Goal: Task Accomplishment & Management: Complete application form

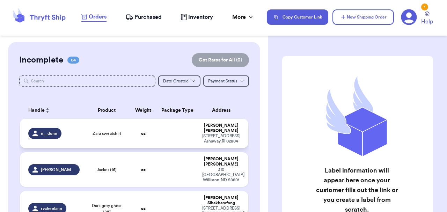
click at [49, 131] on span "n__dunn" at bounding box center [49, 134] width 16 height 6
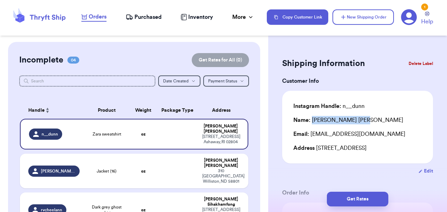
drag, startPoint x: 335, startPoint y: 119, endPoint x: 311, endPoint y: 120, distance: 24.1
click at [311, 120] on div "Name: [PERSON_NAME]" at bounding box center [357, 120] width 128 height 8
copy div "[PERSON_NAME]"
drag, startPoint x: 364, startPoint y: 104, endPoint x: 343, endPoint y: 104, distance: 20.6
click at [343, 104] on div "Instagram Handle: n__dunn" at bounding box center [357, 106] width 128 height 8
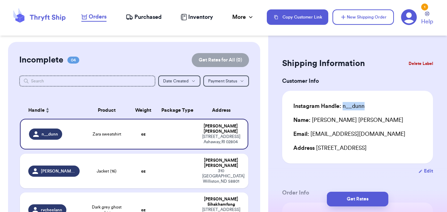
copy div "n__dunn"
drag, startPoint x: 350, startPoint y: 148, endPoint x: 317, endPoint y: 145, distance: 33.7
click at [317, 145] on div "Address [STREET_ADDRESS]" at bounding box center [357, 148] width 128 height 8
copy div "[STREET_ADDRESS]"
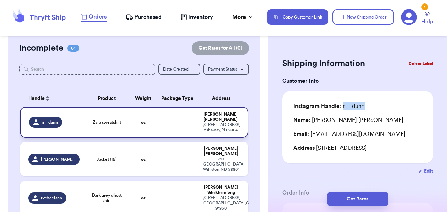
scroll to position [14, 0]
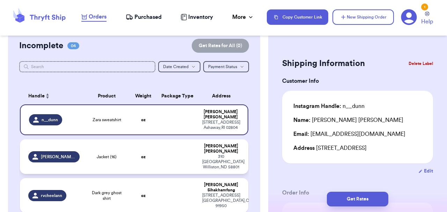
click at [65, 154] on span "[PERSON_NAME].[PERSON_NAME]" at bounding box center [58, 157] width 35 height 6
type input "Jacket (16)"
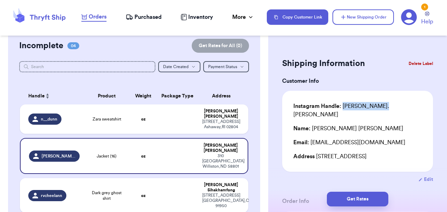
drag, startPoint x: 353, startPoint y: 107, endPoint x: 344, endPoint y: 107, distance: 9.1
click at [344, 107] on div "Instagram Handle: [PERSON_NAME].[PERSON_NAME]" at bounding box center [357, 110] width 128 height 17
copy div "[PERSON_NAME].[PERSON_NAME]"
drag, startPoint x: 327, startPoint y: 119, endPoint x: 313, endPoint y: 119, distance: 14.0
click at [313, 124] on div "Name: [PERSON_NAME]" at bounding box center [348, 128] width 110 height 8
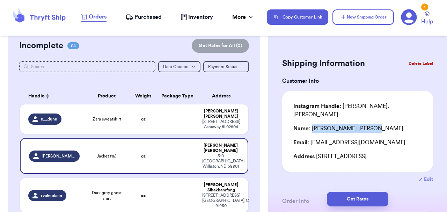
copy div "[PERSON_NAME]"
drag, startPoint x: 402, startPoint y: 148, endPoint x: 315, endPoint y: 150, distance: 86.9
click at [315, 152] on div "Address [STREET_ADDRESS]" at bounding box center [357, 156] width 128 height 8
copy div "[STREET_ADDRESS]"
click at [59, 193] on span "rvcheelann" at bounding box center [51, 196] width 21 height 6
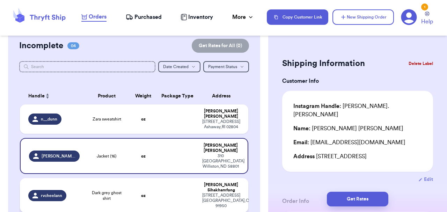
type input "Dark grey ghost shirt"
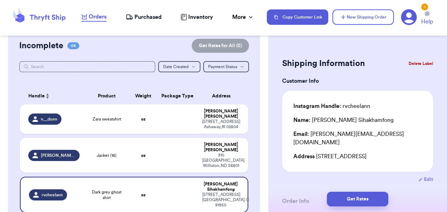
drag, startPoint x: 334, startPoint y: 160, endPoint x: 317, endPoint y: 149, distance: 20.2
click at [317, 152] on div "Address [STREET_ADDRESS]" at bounding box center [357, 156] width 128 height 8
copy div "[STREET_ADDRESS]"
click at [264, 89] on div "Customer Link New Order Incomplete 04 Get Rates for All ( 0 ) Get Rates for All…" at bounding box center [134, 201] width 268 height 346
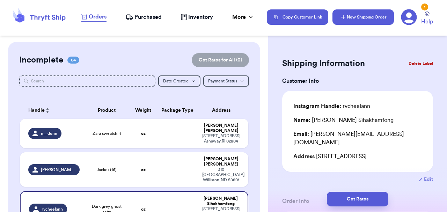
click at [373, 12] on button "New Shipping Order" at bounding box center [362, 16] width 61 height 15
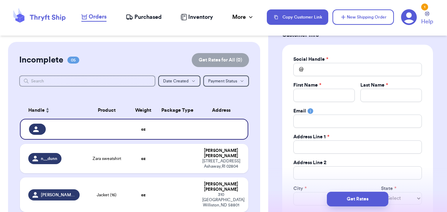
scroll to position [49, 0]
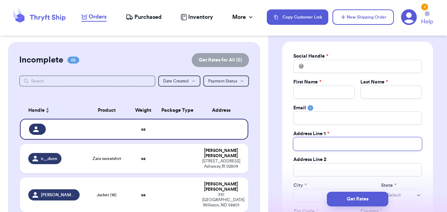
click at [314, 143] on input "Total Amount Paid" at bounding box center [357, 143] width 128 height 13
paste input "[STREET_ADDRESS]"
type input "[STREET_ADDRESS]"
drag, startPoint x: 367, startPoint y: 143, endPoint x: 333, endPoint y: 142, distance: 33.9
click at [333, 142] on input "[STREET_ADDRESS]" at bounding box center [357, 143] width 128 height 13
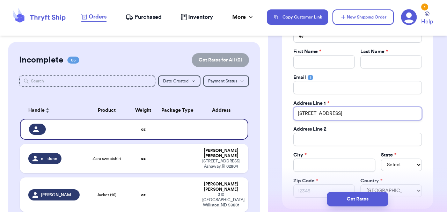
scroll to position [88, 0]
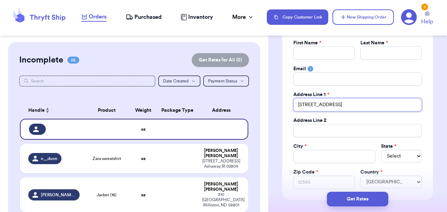
type input "[STREET_ADDRESS]"
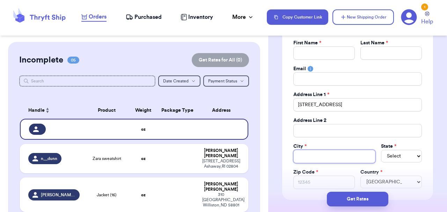
click at [312, 159] on input "Total Amount Paid" at bounding box center [334, 156] width 82 height 13
paste input "Lihue HI 96766"
type input "Lihue HI 96766"
drag, startPoint x: 352, startPoint y: 158, endPoint x: 312, endPoint y: 158, distance: 39.4
click at [312, 158] on input "Lihue HI 96766" at bounding box center [334, 156] width 82 height 13
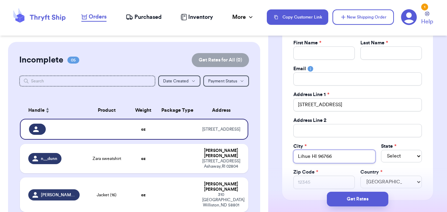
type input "Lihue"
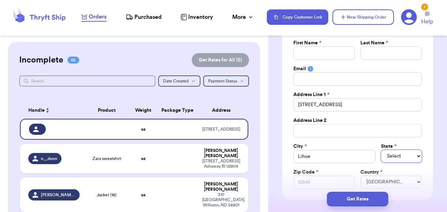
click at [392, 157] on select "Select AL AK AZ AR CA CO [GEOGRAPHIC_DATA] DE DC [GEOGRAPHIC_DATA] [GEOGRAPHIC_…" at bounding box center [401, 156] width 41 height 13
select select "HI"
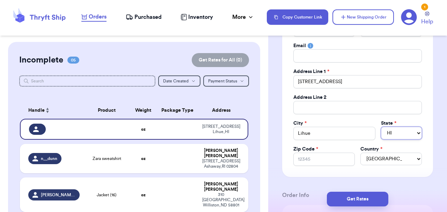
scroll to position [117, 0]
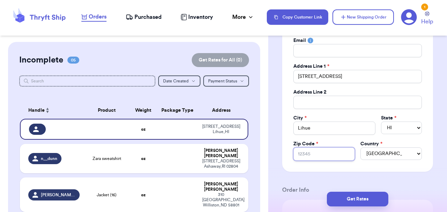
click at [309, 157] on input "Zip Code *" at bounding box center [323, 153] width 61 height 13
paste input "Lihue HI 96766"
type input "Lihue HI 96766"
drag, startPoint x: 318, startPoint y: 154, endPoint x: 290, endPoint y: 157, distance: 28.4
click at [290, 157] on div "Social Handle * @ First Name * Last Name * Email Address Line 1 * [GEOGRAPHIC_D…" at bounding box center [357, 73] width 151 height 198
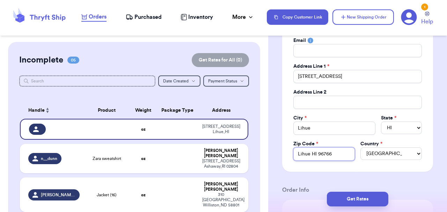
type input "96766"
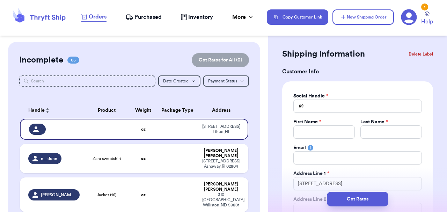
scroll to position [0, 0]
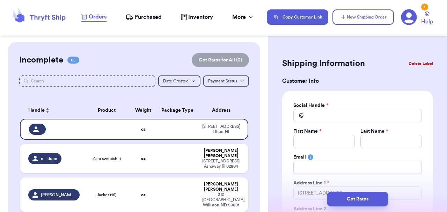
type input "96766"
click at [307, 113] on input "Total Amount Paid" at bounding box center [357, 115] width 128 height 13
paste input "hifujimotos"
type input "hifujimotos"
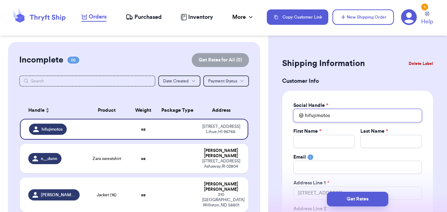
type input "hifujimotos"
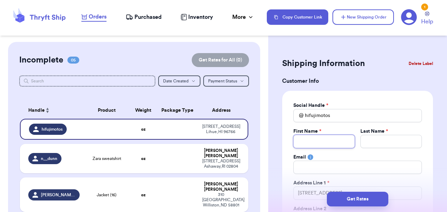
click at [321, 138] on input "Total Amount Paid" at bounding box center [323, 141] width 61 height 13
paste input "[PERSON_NAME]"
type input "[PERSON_NAME]"
click at [321, 141] on input "[PERSON_NAME]" at bounding box center [323, 141] width 61 height 13
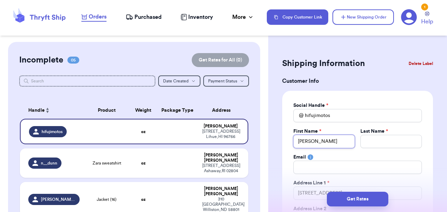
click at [321, 141] on input "[PERSON_NAME]" at bounding box center [323, 141] width 61 height 13
type input "[PERSON_NAME]"
click at [384, 137] on input "Total Amount Paid" at bounding box center [390, 141] width 61 height 13
paste input "[PERSON_NAME]"
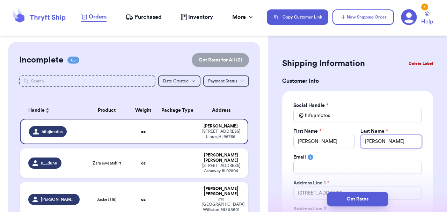
type input "[PERSON_NAME]"
click at [288, 155] on div "Social Handle * @ hifujimotos First Name * [PERSON_NAME] Last Name * [PERSON_NA…" at bounding box center [357, 190] width 151 height 198
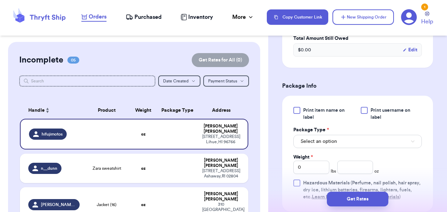
scroll to position [288, 0]
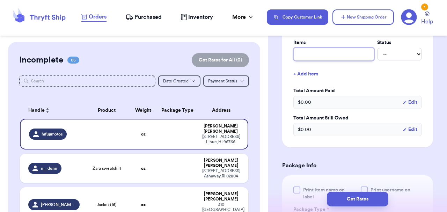
click at [307, 51] on input "text" at bounding box center [333, 53] width 81 height 13
type input "T"
type input "Ta"
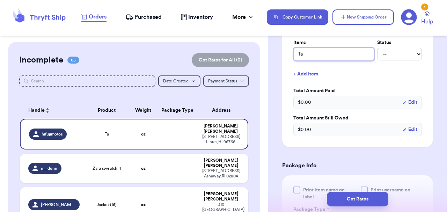
type input "Tan"
type input "[PERSON_NAME]"
type input "Tan gh"
type input "[PERSON_NAME]"
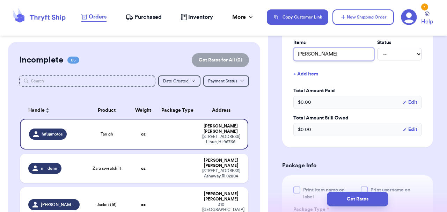
type input "Tan gi"
type input "[PERSON_NAME]"
type input "Tan ging"
type input "[PERSON_NAME]"
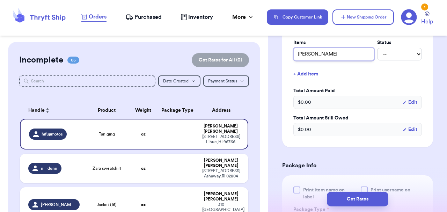
type input "[PERSON_NAME]"
type input "[PERSON_NAME] p"
type input "[PERSON_NAME] pa"
type input "[PERSON_NAME] pan"
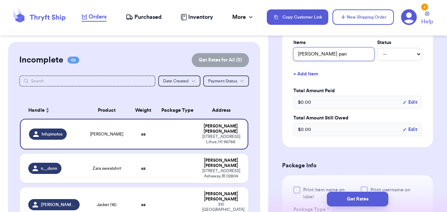
type input "[PERSON_NAME] pant"
type input "[PERSON_NAME] pants"
click at [275, 86] on div "Shipping Information Delete Label Customer Info Social Handle * @ hifujimotos F…" at bounding box center [357, 114] width 179 height 721
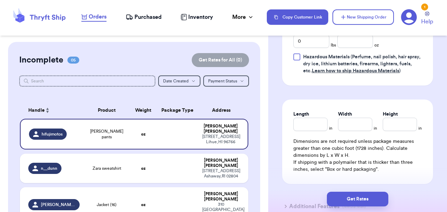
scroll to position [496, 0]
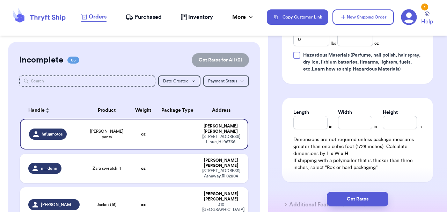
click at [257, 115] on div "Incomplete 05 Get Rates for All ( 0 ) Get Rates for All ( 0 ) Date Created Date…" at bounding box center [134, 180] width 252 height 277
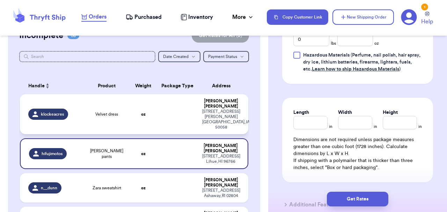
scroll to position [25, 0]
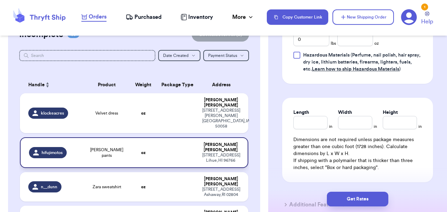
click at [50, 150] on span "hifujimotos" at bounding box center [52, 153] width 21 height 6
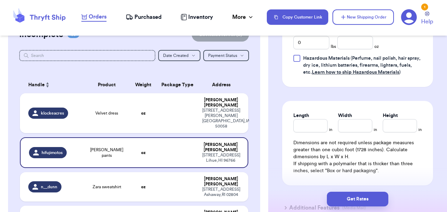
scroll to position [378, 0]
click at [309, 132] on input "Length" at bounding box center [310, 125] width 34 height 13
type input "6"
click at [362, 125] on input "Width *" at bounding box center [355, 125] width 34 height 13
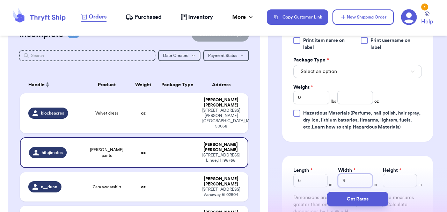
scroll to position [311, 0]
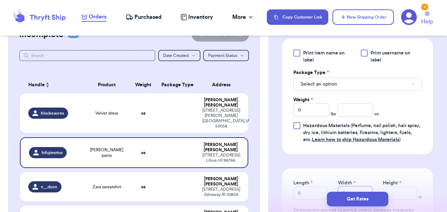
type input "9"
click at [350, 109] on input "number" at bounding box center [355, 109] width 36 height 13
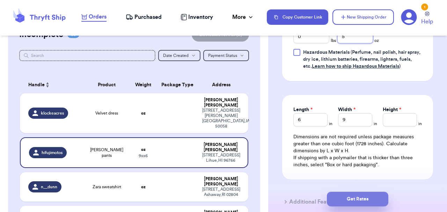
type input "5"
click at [372, 199] on button "Get Rates" at bounding box center [357, 199] width 61 height 15
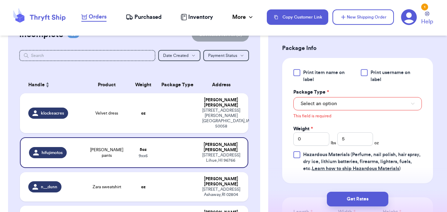
scroll to position [290, 0]
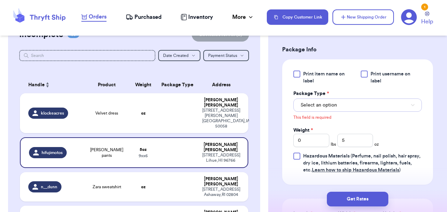
click at [357, 108] on button "Select an option" at bounding box center [357, 104] width 128 height 13
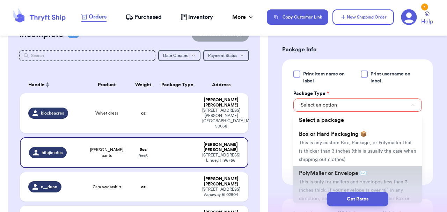
click at [318, 176] on span "PolyMailer or Envelope ✉️" at bounding box center [333, 173] width 68 height 6
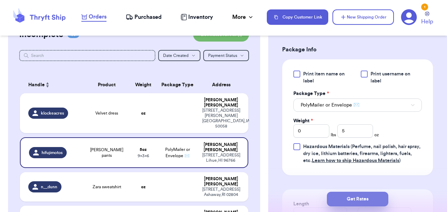
click at [351, 196] on button "Get Rates" at bounding box center [357, 199] width 61 height 15
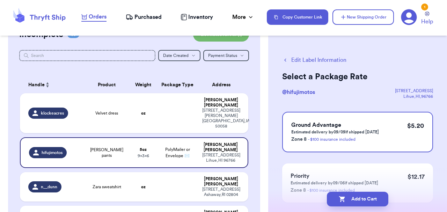
click at [289, 59] on button "Edit Label Information" at bounding box center [314, 60] width 64 height 8
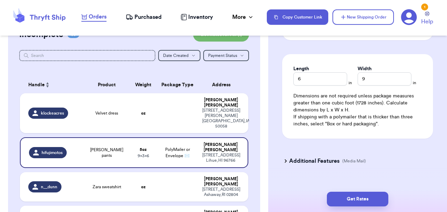
scroll to position [430, 0]
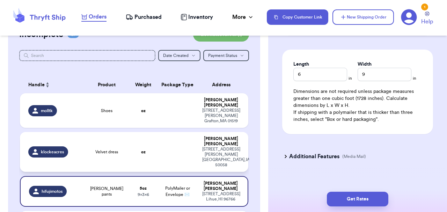
click at [64, 146] on div "klockeacres" at bounding box center [48, 151] width 40 height 11
type input "Velvet dress"
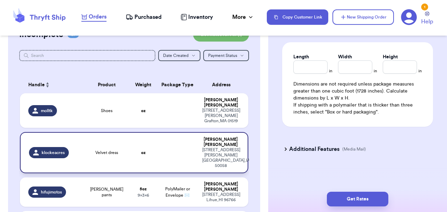
click at [60, 150] on span "klockeacres" at bounding box center [53, 153] width 23 height 6
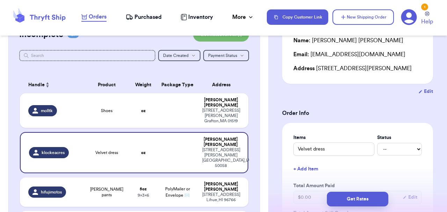
scroll to position [0, 0]
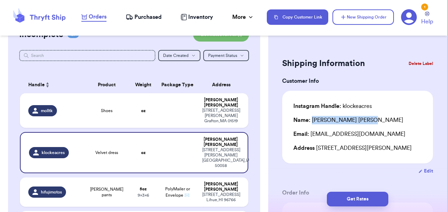
drag, startPoint x: 342, startPoint y: 120, endPoint x: 313, endPoint y: 121, distance: 29.3
click at [313, 121] on div "Name: [PERSON_NAME]" at bounding box center [357, 120] width 128 height 8
drag, startPoint x: 312, startPoint y: 155, endPoint x: 317, endPoint y: 148, distance: 8.5
click at [317, 148] on div "Address [STREET_ADDRESS][PERSON_NAME]" at bounding box center [357, 148] width 128 height 8
copy div "[STREET_ADDRESS][PERSON_NAME]"
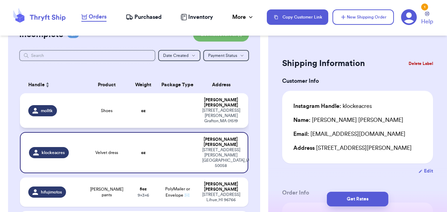
click at [52, 108] on span "molltk" at bounding box center [47, 111] width 12 height 6
type input "Shoes"
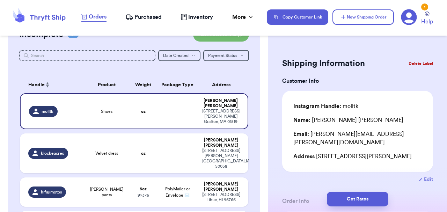
drag, startPoint x: 403, startPoint y: 150, endPoint x: 317, endPoint y: 147, distance: 85.9
click at [317, 152] on div "Address [STREET_ADDRESS][PERSON_NAME]" at bounding box center [357, 156] width 128 height 8
copy div "[STREET_ADDRESS][PERSON_NAME]"
